Goal: Transaction & Acquisition: Purchase product/service

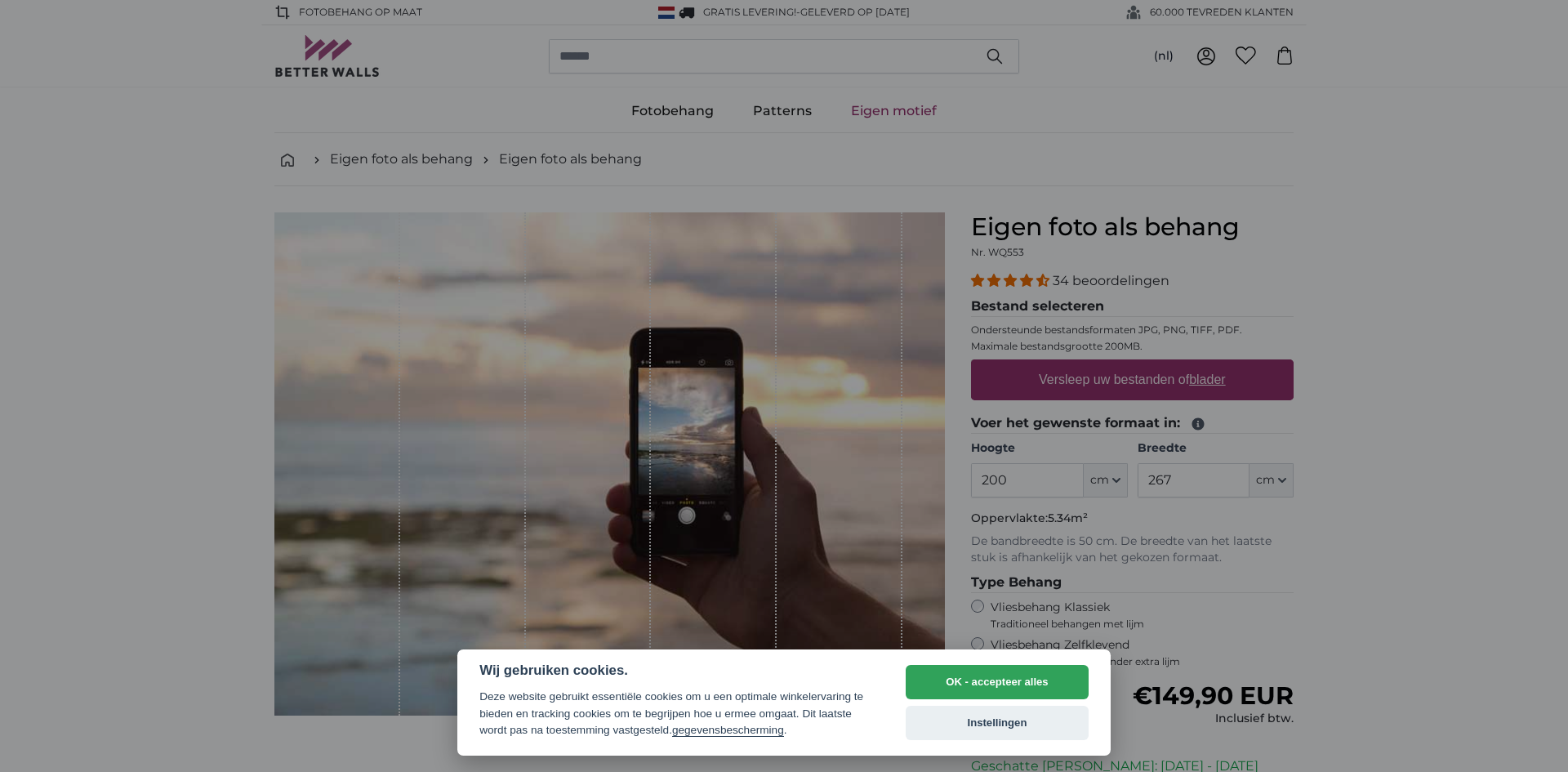
click at [970, 688] on button "OK - accepteer alles" at bounding box center [997, 682] width 183 height 34
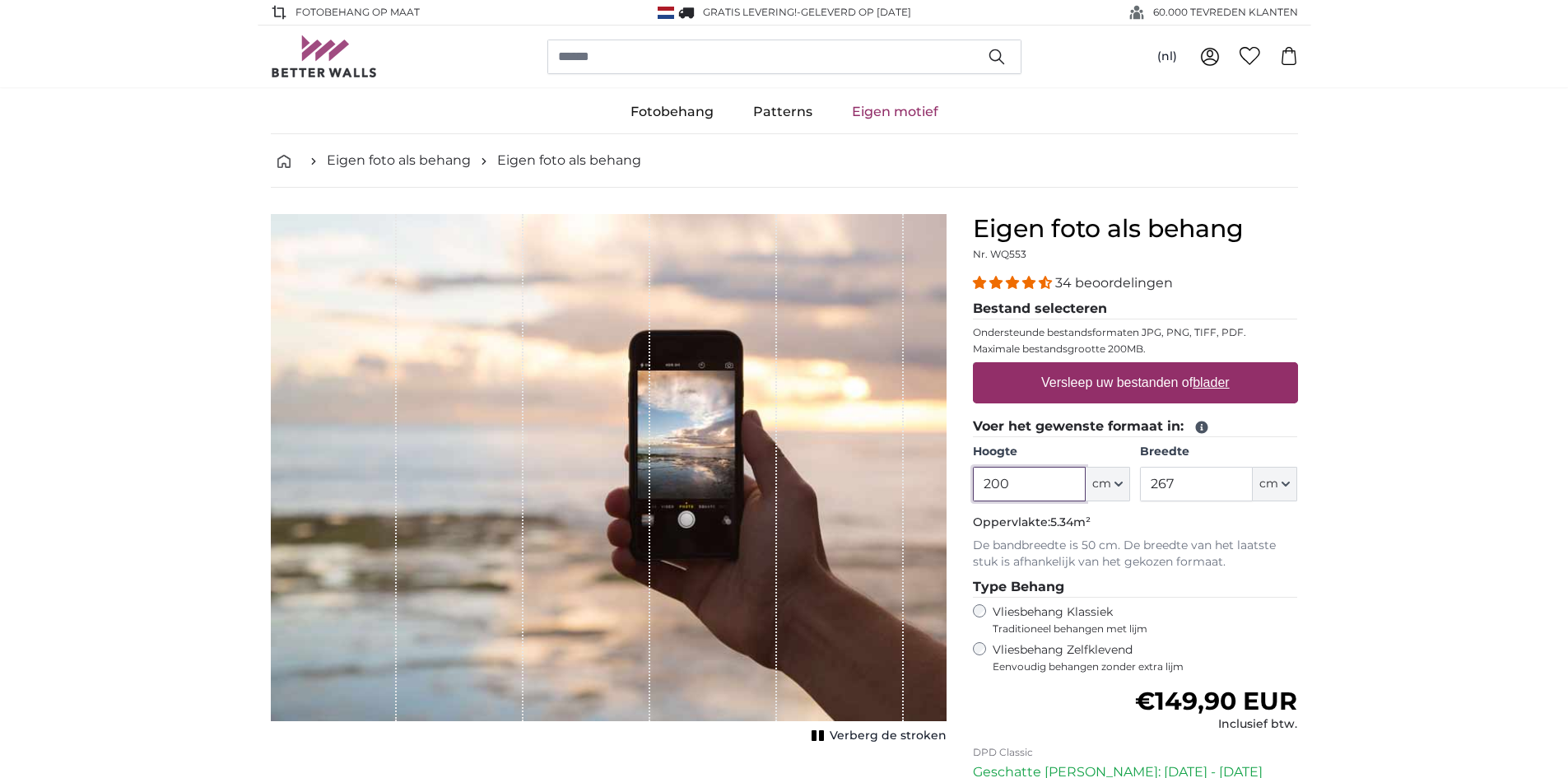
click at [1021, 496] on input "200" at bounding box center [1029, 484] width 113 height 35
type input "2"
type input "450"
click at [1182, 484] on input "267" at bounding box center [1196, 484] width 113 height 35
type input "250"
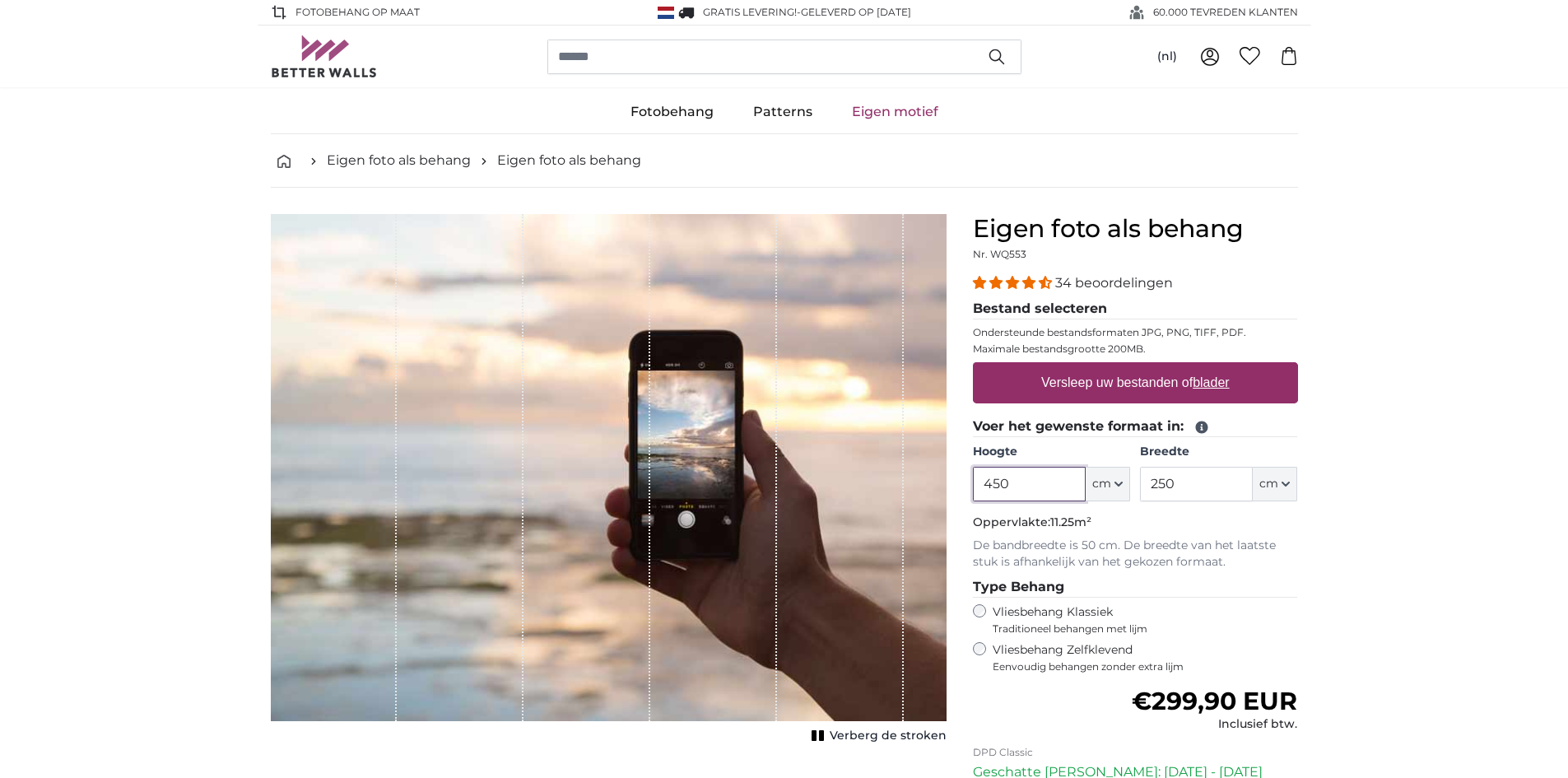
click at [1045, 488] on input "450" at bounding box center [1029, 484] width 113 height 35
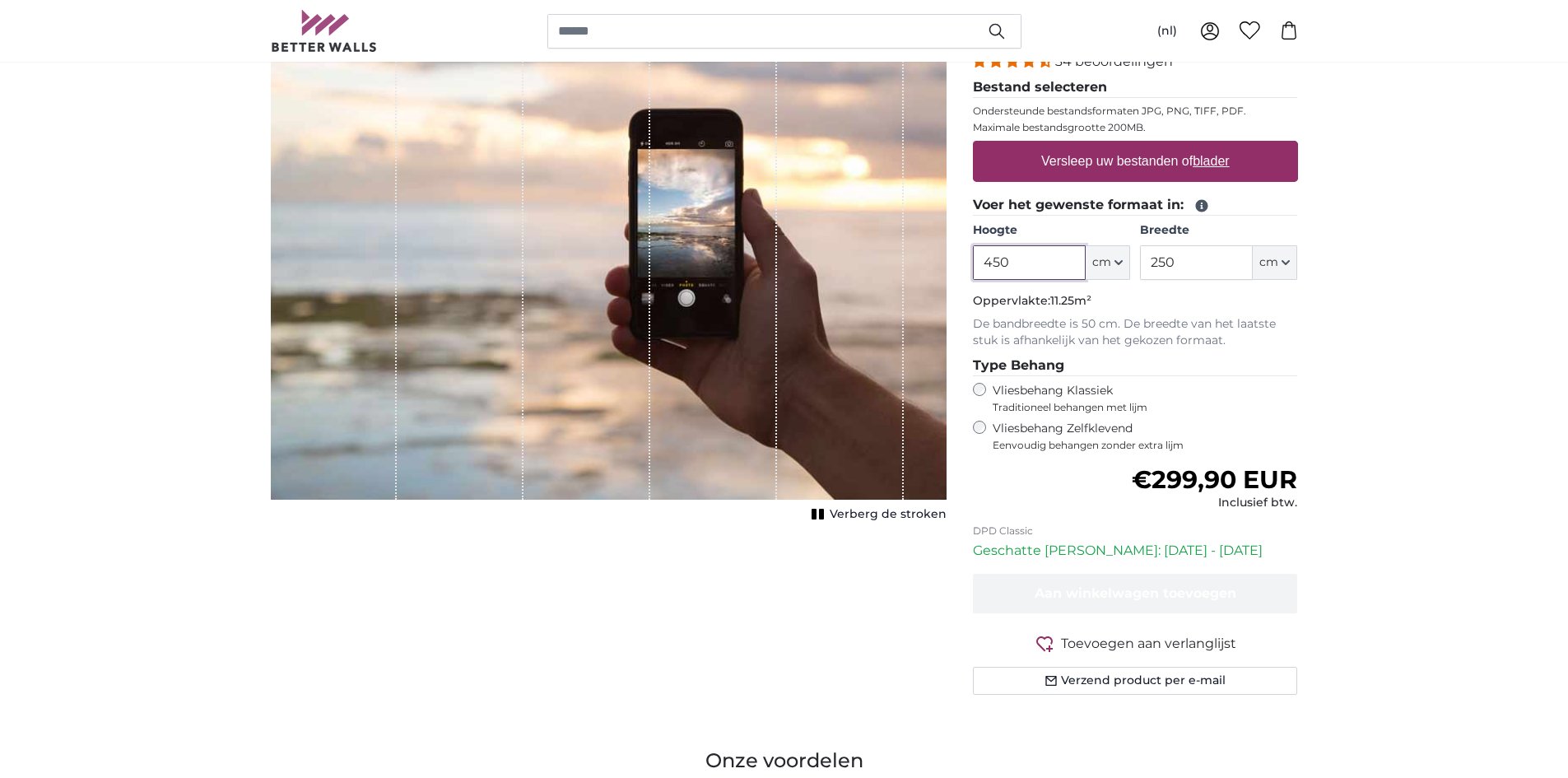
scroll to position [252, 0]
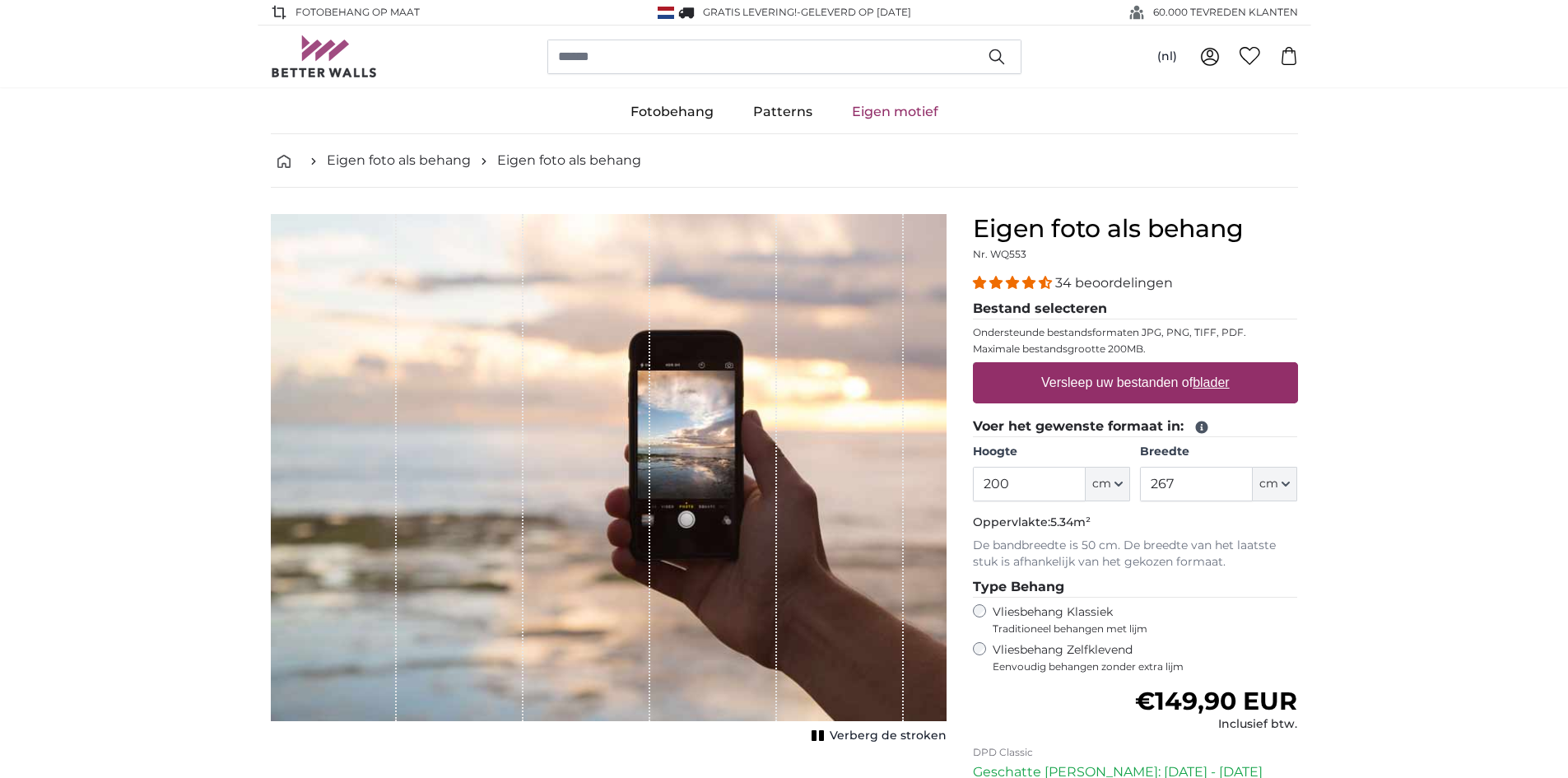
click at [1209, 390] on u "blader" at bounding box center [1210, 383] width 36 height 14
click at [1209, 368] on input "Versleep uw bestanden of blader" at bounding box center [1136, 365] width 325 height 5
type input "**********"
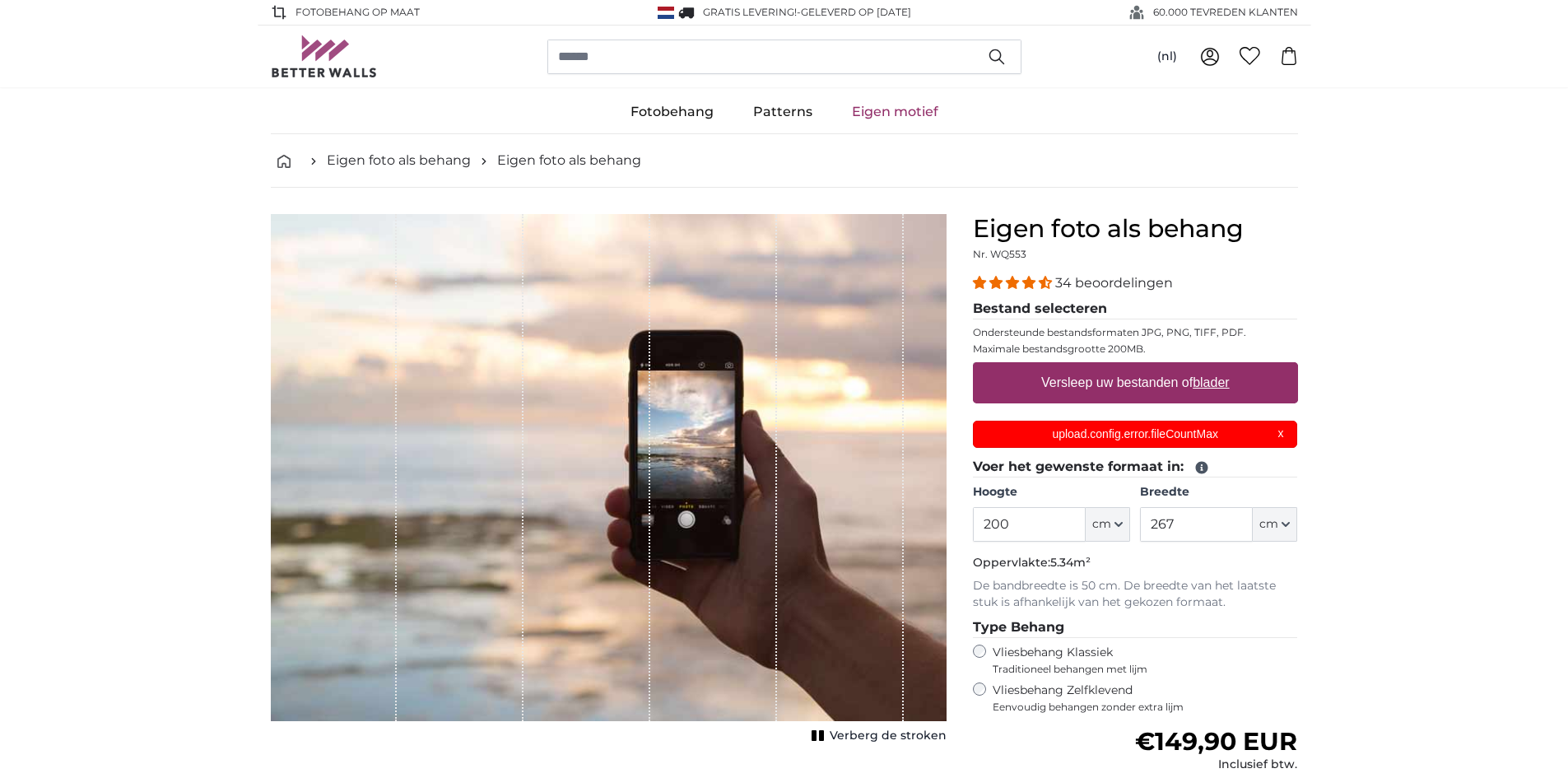
click at [1279, 435] on div "upload.config.error.fileCountMax X" at bounding box center [1136, 434] width 325 height 28
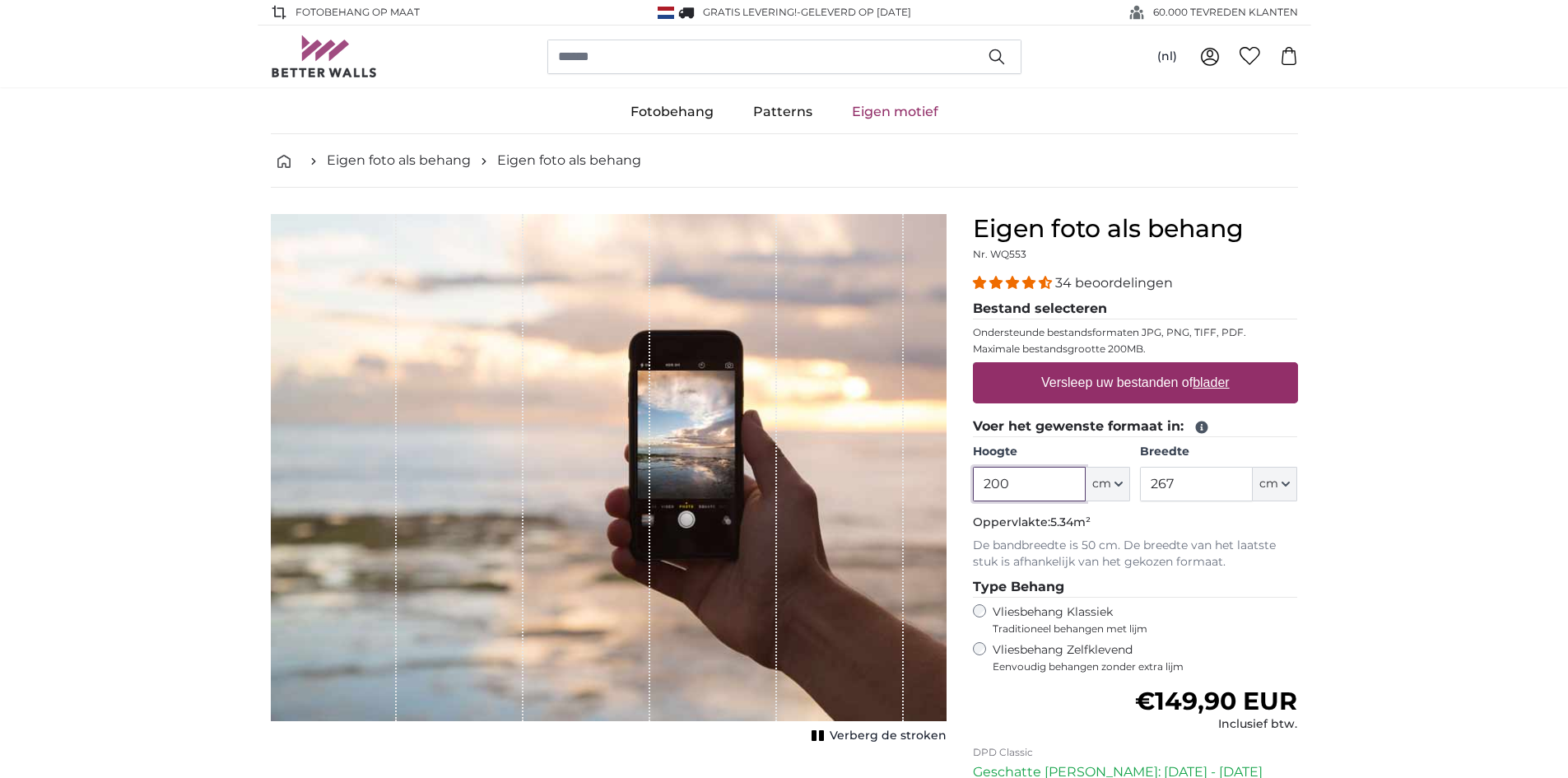
click at [1007, 486] on input "200" at bounding box center [1029, 484] width 113 height 35
type input "2"
type input "450"
click at [1188, 495] on input "267" at bounding box center [1196, 484] width 113 height 35
type input "260"
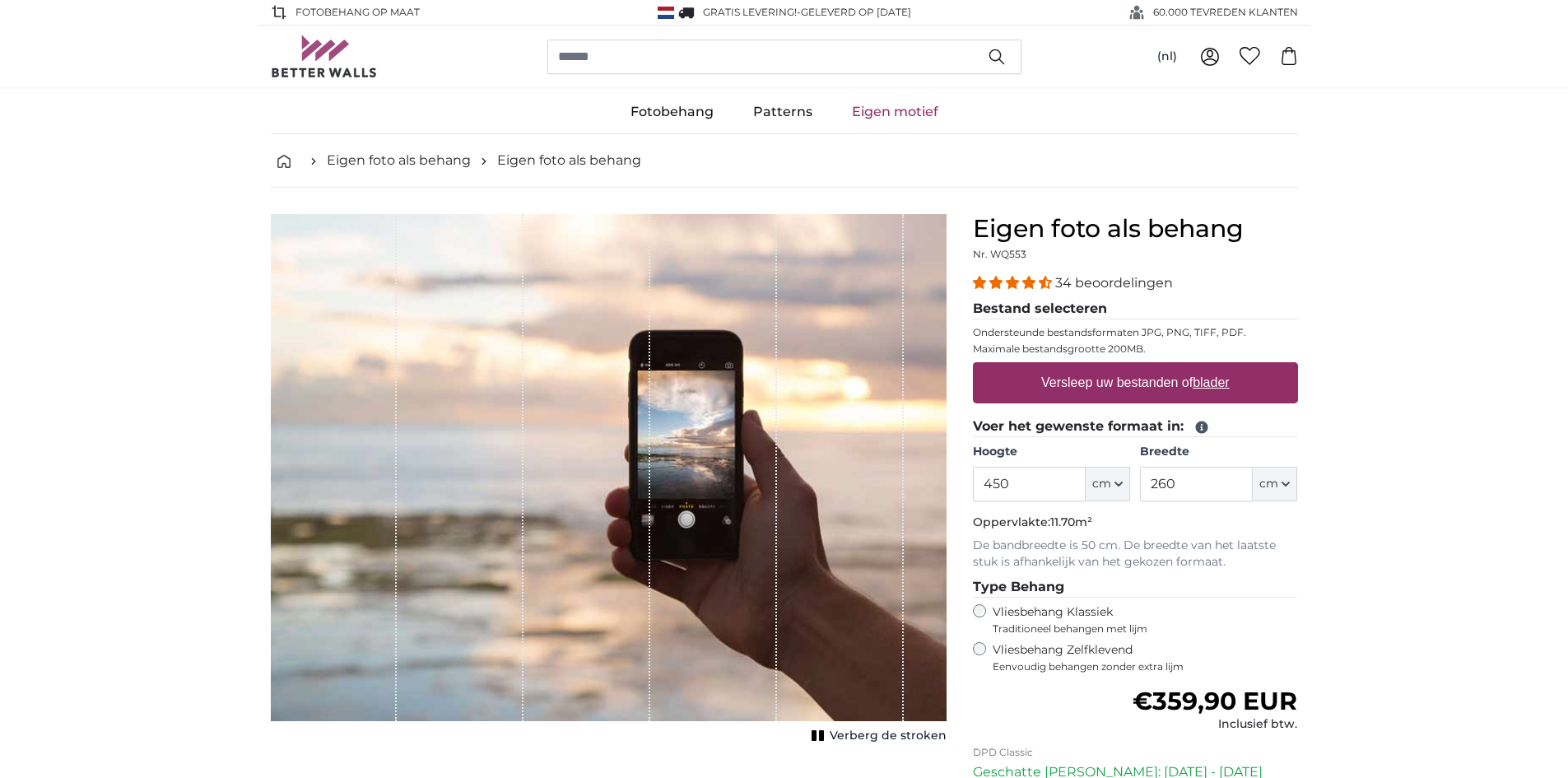
click at [1139, 383] on label "Versleep uw bestanden of blader" at bounding box center [1135, 383] width 202 height 33
click at [1139, 368] on input "Versleep uw bestanden of blader" at bounding box center [1136, 365] width 325 height 5
type input "**********"
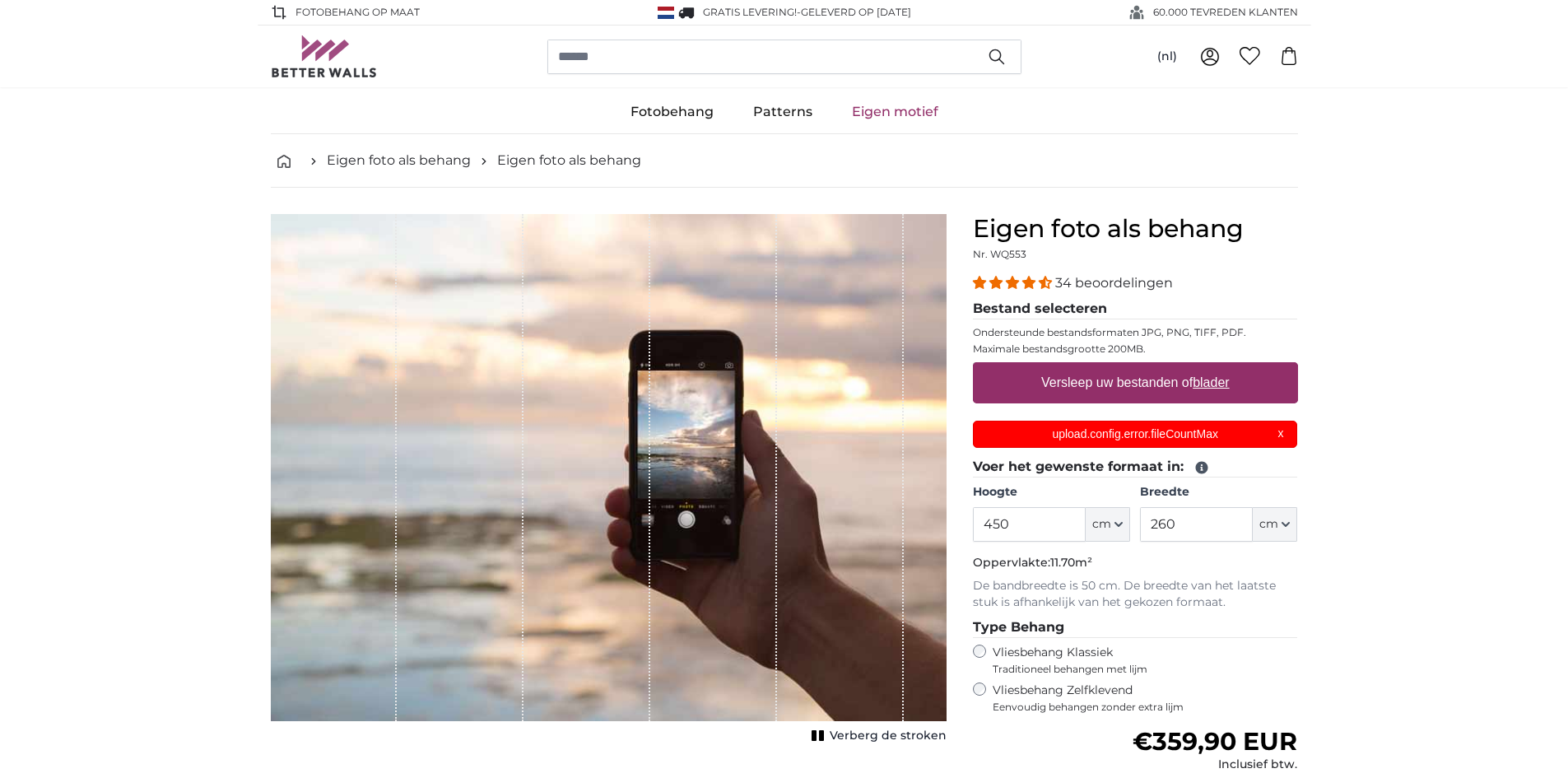
click at [1286, 428] on p "upload.config.error.fileCountMax" at bounding box center [1135, 433] width 305 height 17
